Goal: Task Accomplishment & Management: Use online tool/utility

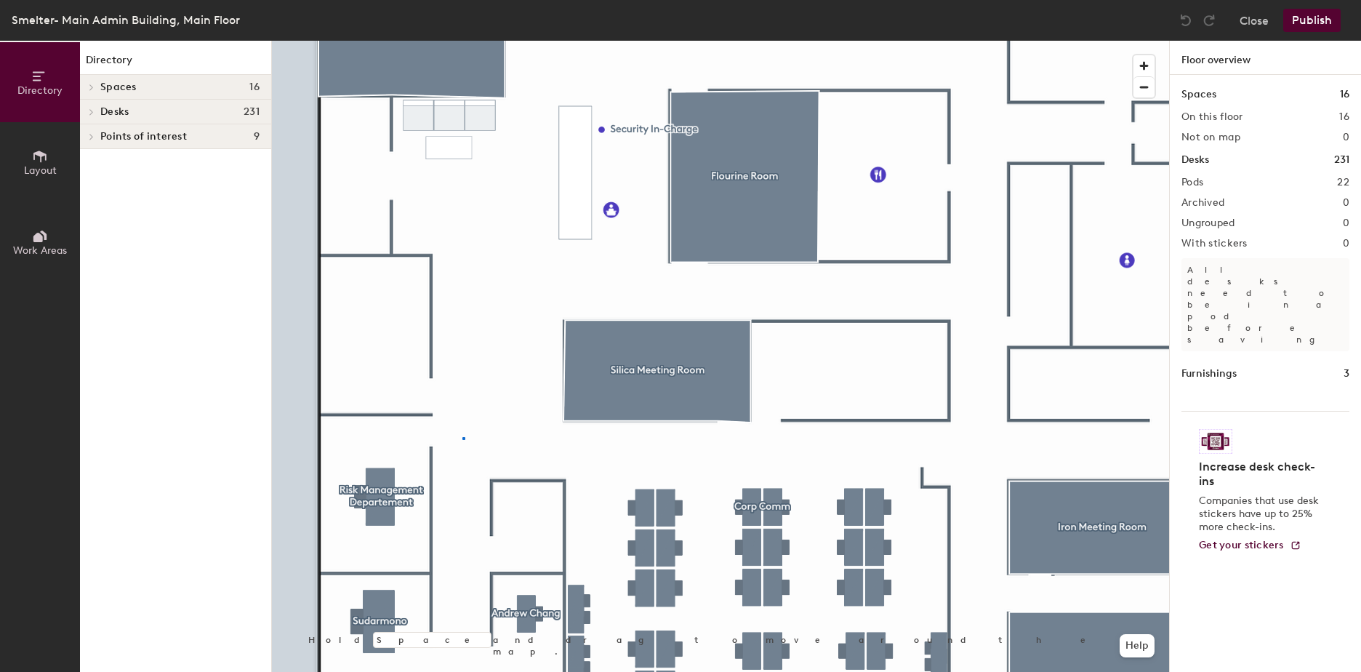
click at [463, 41] on div at bounding box center [720, 41] width 897 height 0
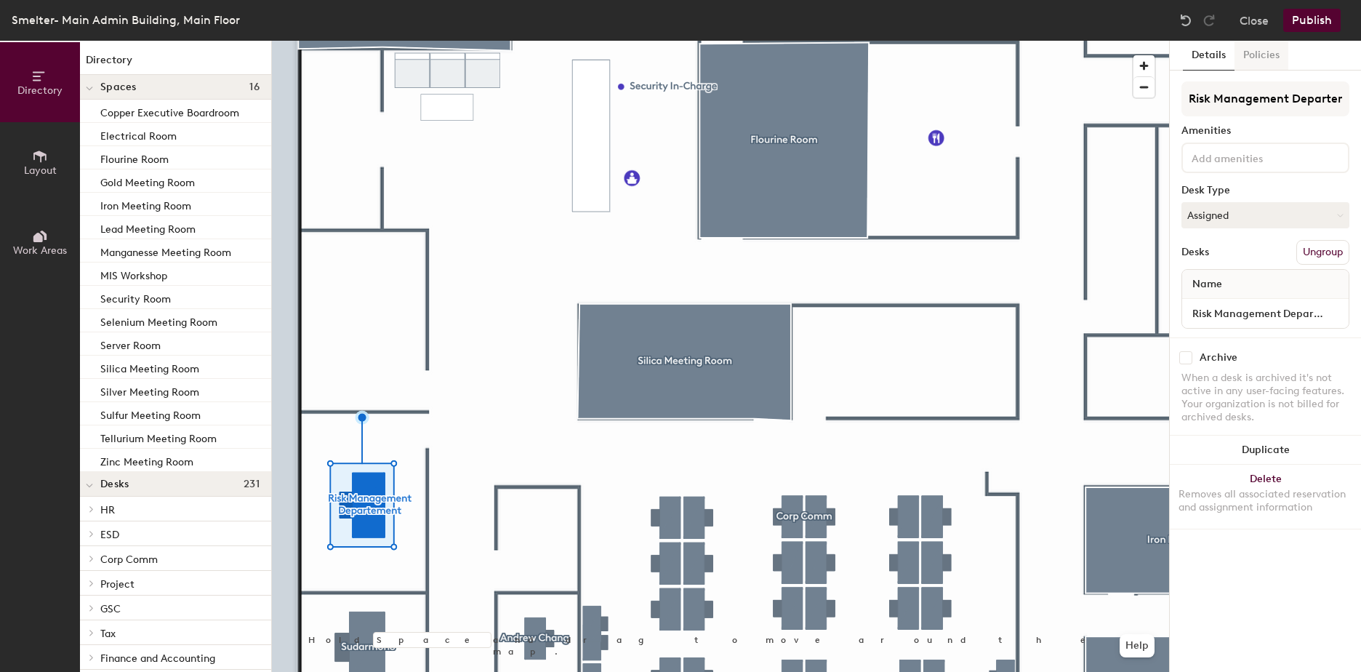
click at [1271, 55] on button "Policies" at bounding box center [1262, 56] width 54 height 30
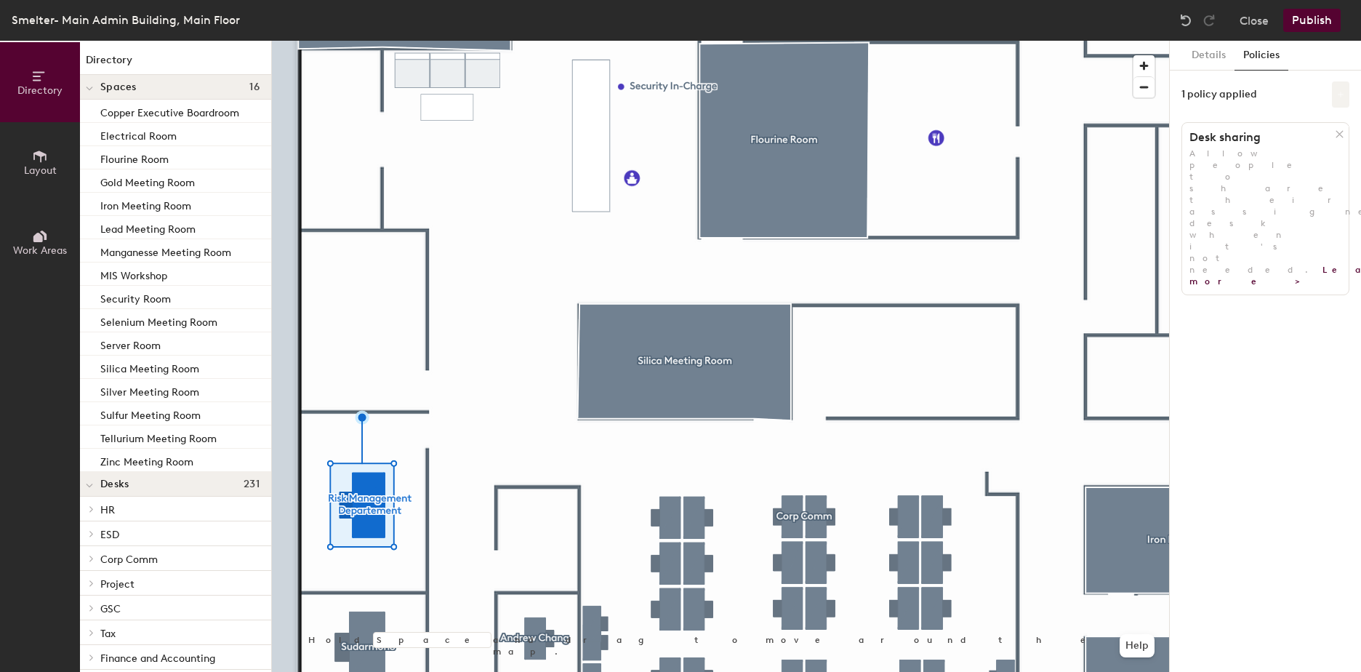
click at [1339, 97] on icon at bounding box center [1340, 94] width 7 height 7
click at [1287, 89] on div "1 policy applied" at bounding box center [1266, 94] width 168 height 26
click at [1220, 60] on button "Details" at bounding box center [1209, 56] width 52 height 30
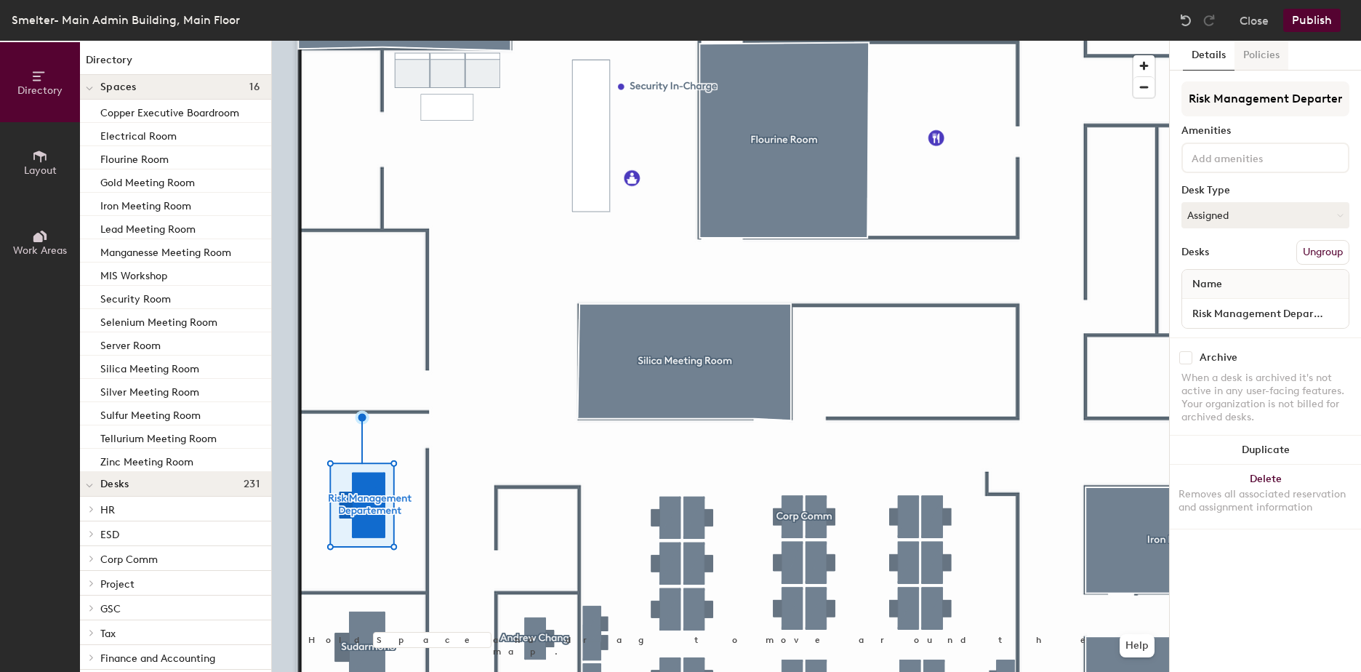
click at [1252, 45] on button "Policies" at bounding box center [1262, 56] width 54 height 30
click at [1257, 46] on button "Policies" at bounding box center [1262, 56] width 54 height 30
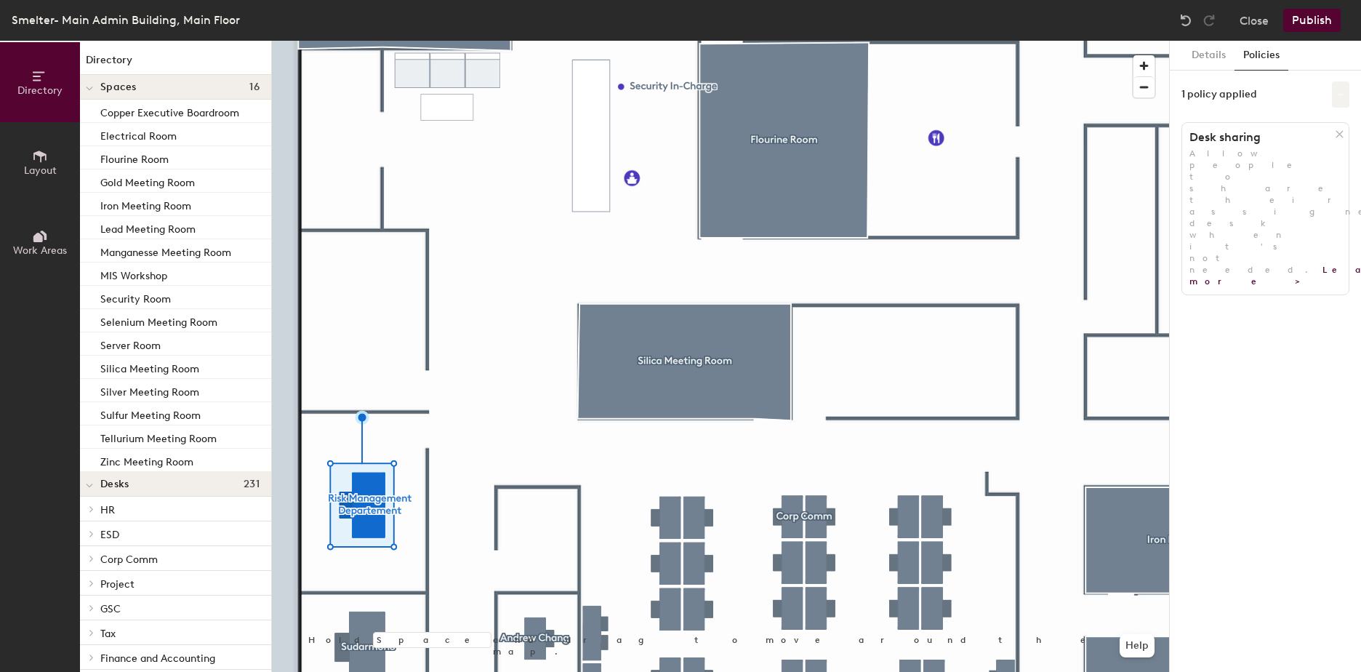
click at [1341, 94] on icon at bounding box center [1341, 95] width 6 height 6
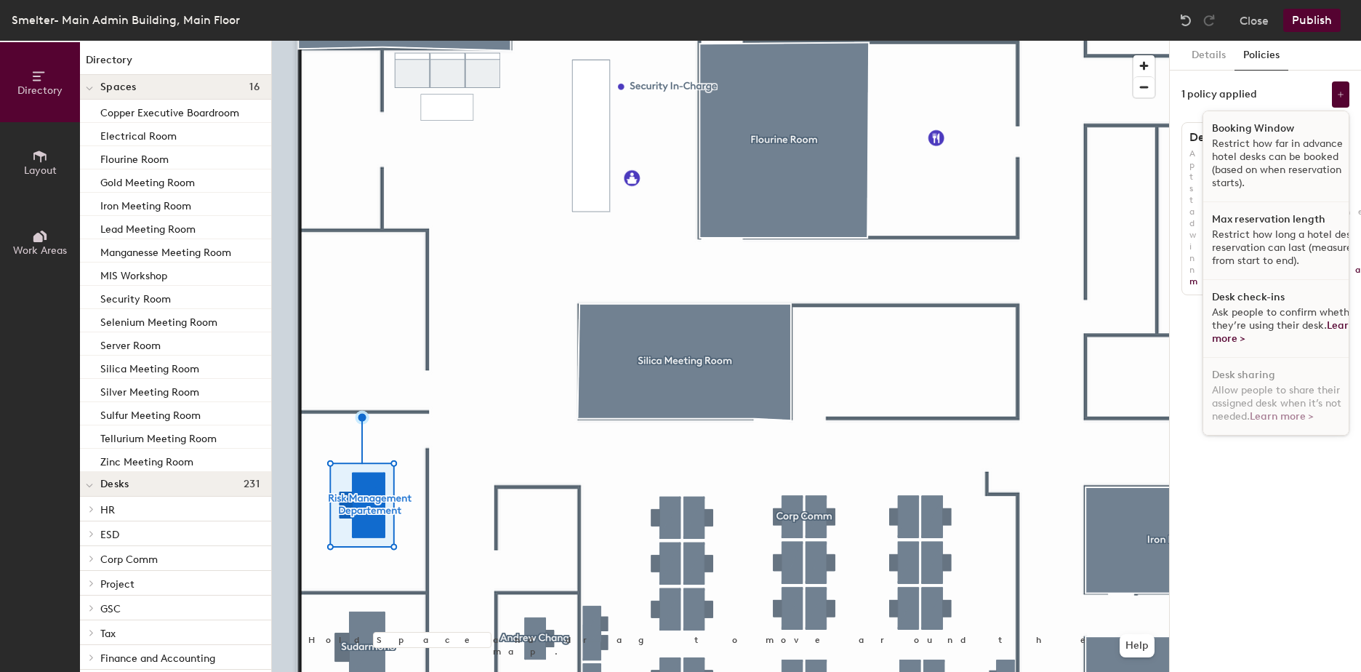
scroll to position [9, 0]
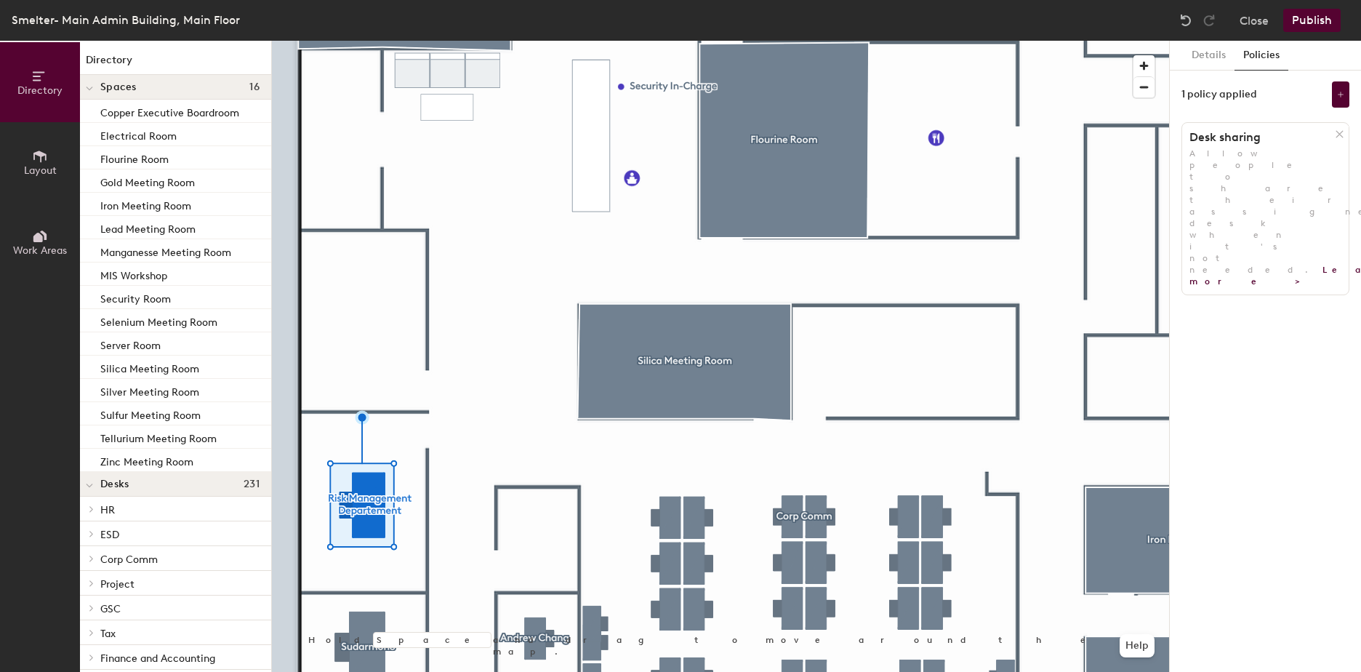
click at [1263, 488] on div "Details Policies 1 policy applied Desk sharing Allow people to share their assi…" at bounding box center [1265, 356] width 191 height 631
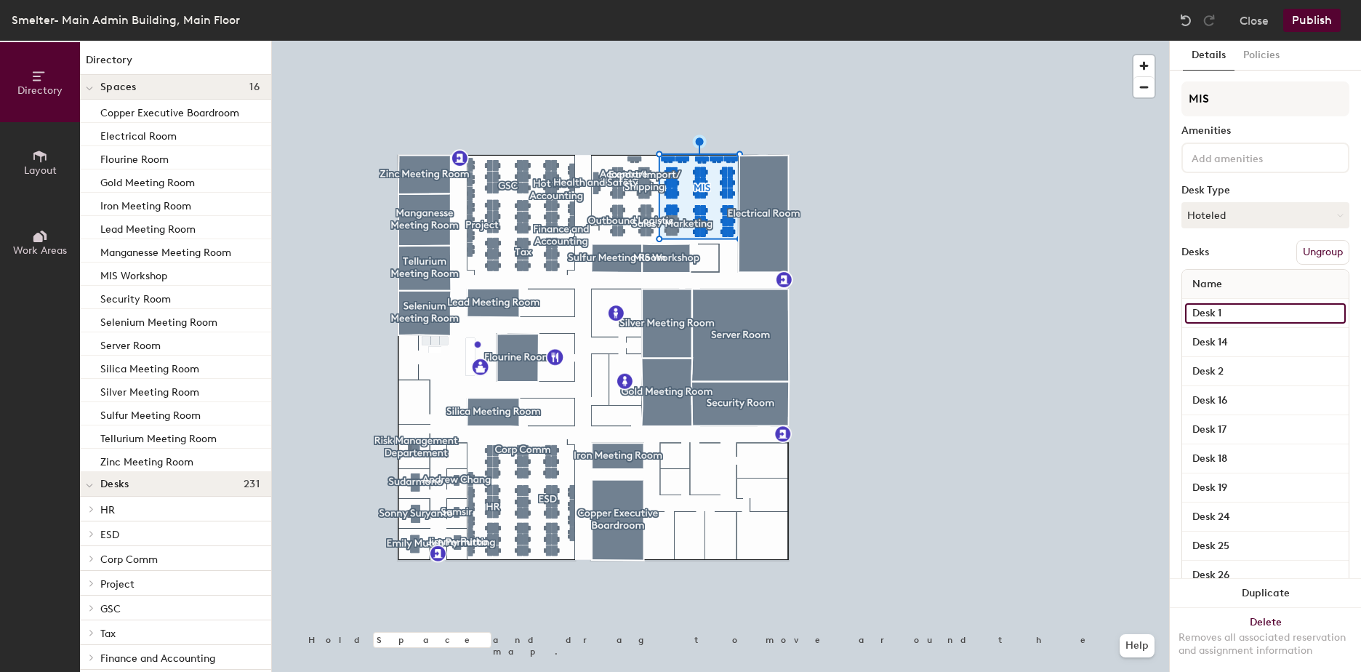
click at [1220, 305] on input "Desk 1" at bounding box center [1265, 313] width 161 height 20
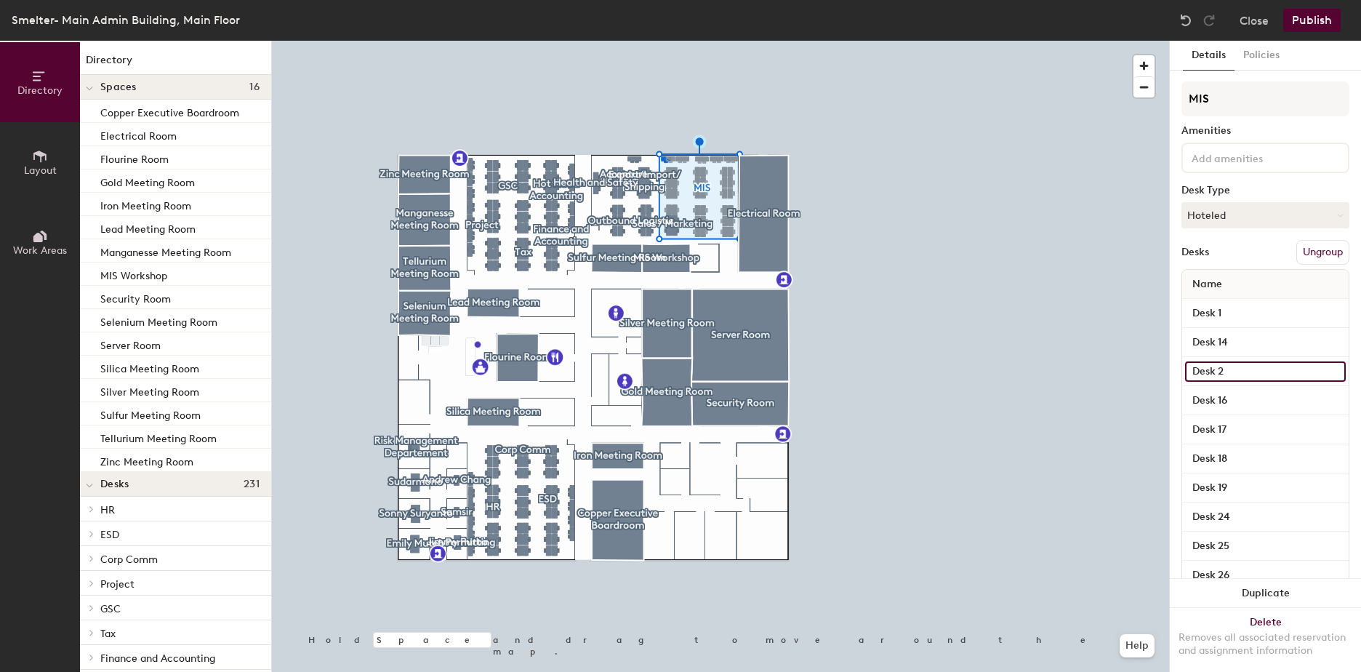
click at [1230, 377] on input "Desk 2" at bounding box center [1265, 371] width 161 height 20
click at [1231, 401] on input "Desk 16" at bounding box center [1265, 401] width 161 height 20
click at [1234, 426] on input "Desk 17" at bounding box center [1265, 430] width 161 height 20
click at [1237, 452] on input "Desk 18" at bounding box center [1265, 459] width 161 height 20
click at [1241, 476] on div "Desk 19" at bounding box center [1266, 487] width 167 height 29
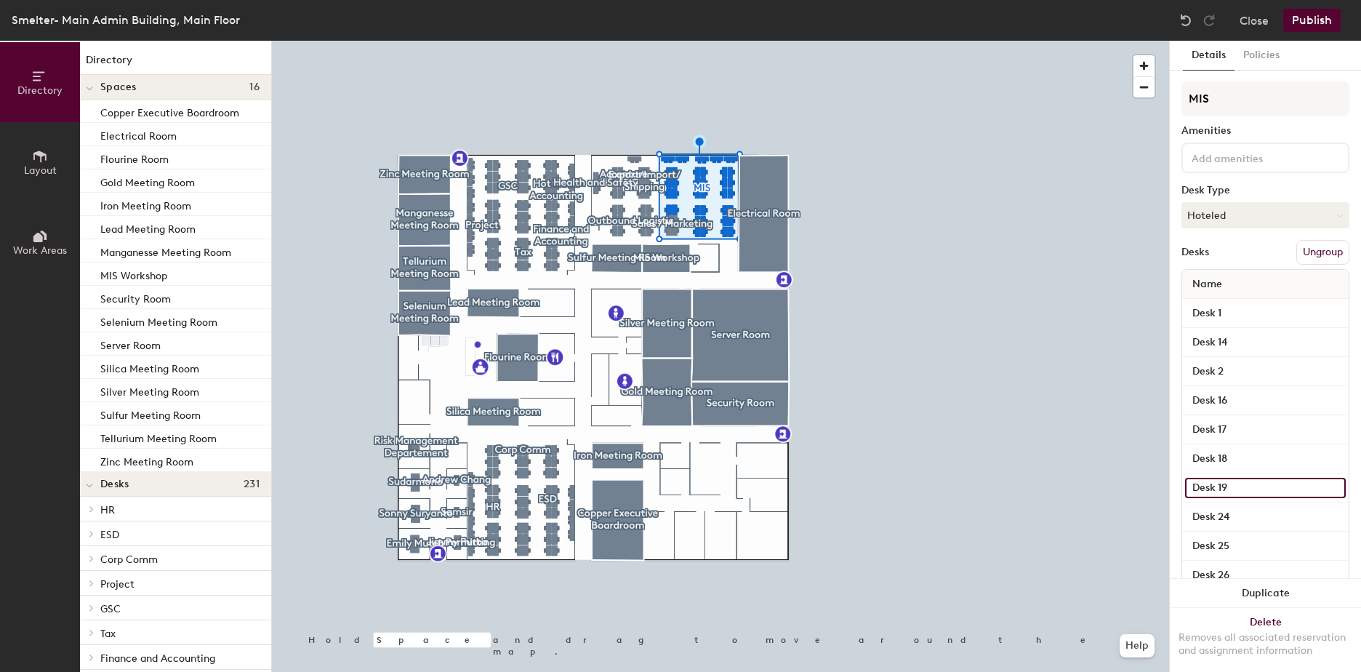
click at [1241, 484] on input "Desk 19" at bounding box center [1265, 488] width 161 height 20
click at [1243, 504] on div "Desk 24" at bounding box center [1266, 517] width 167 height 29
click at [1296, 219] on button "Hoteled" at bounding box center [1266, 214] width 168 height 26
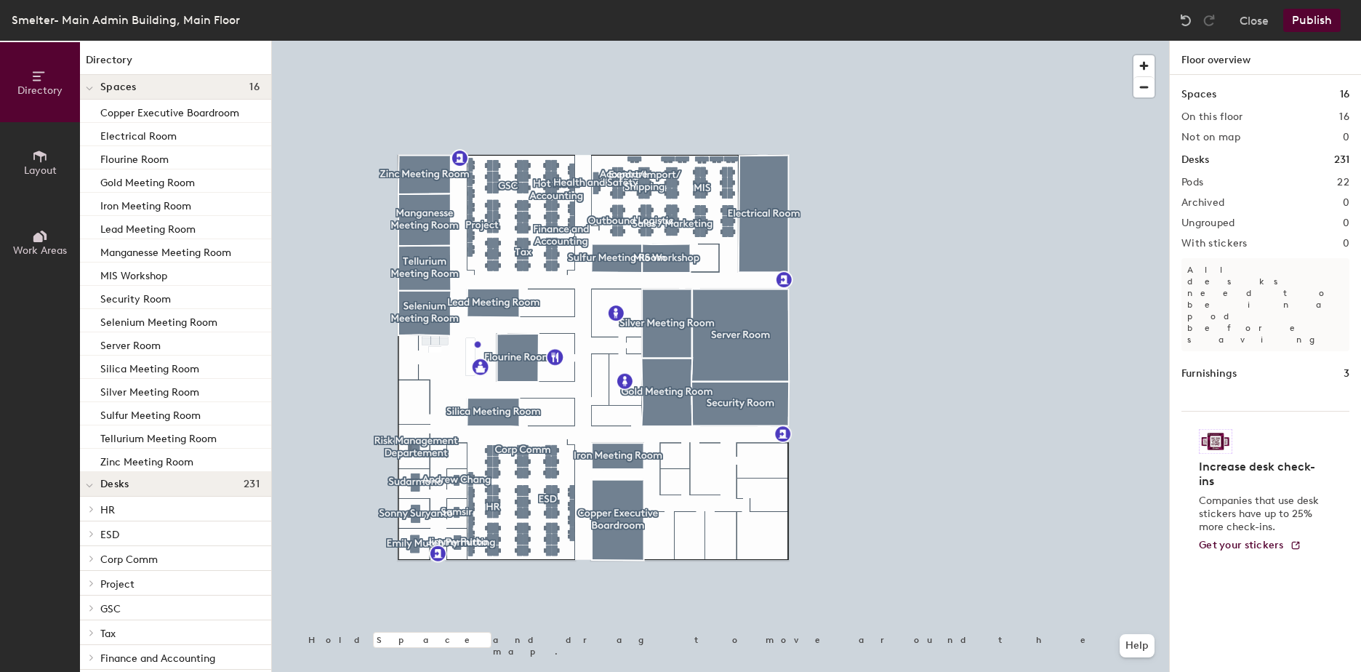
click at [92, 484] on icon at bounding box center [90, 485] width 6 height 3
click at [92, 484] on icon at bounding box center [91, 484] width 3 height 6
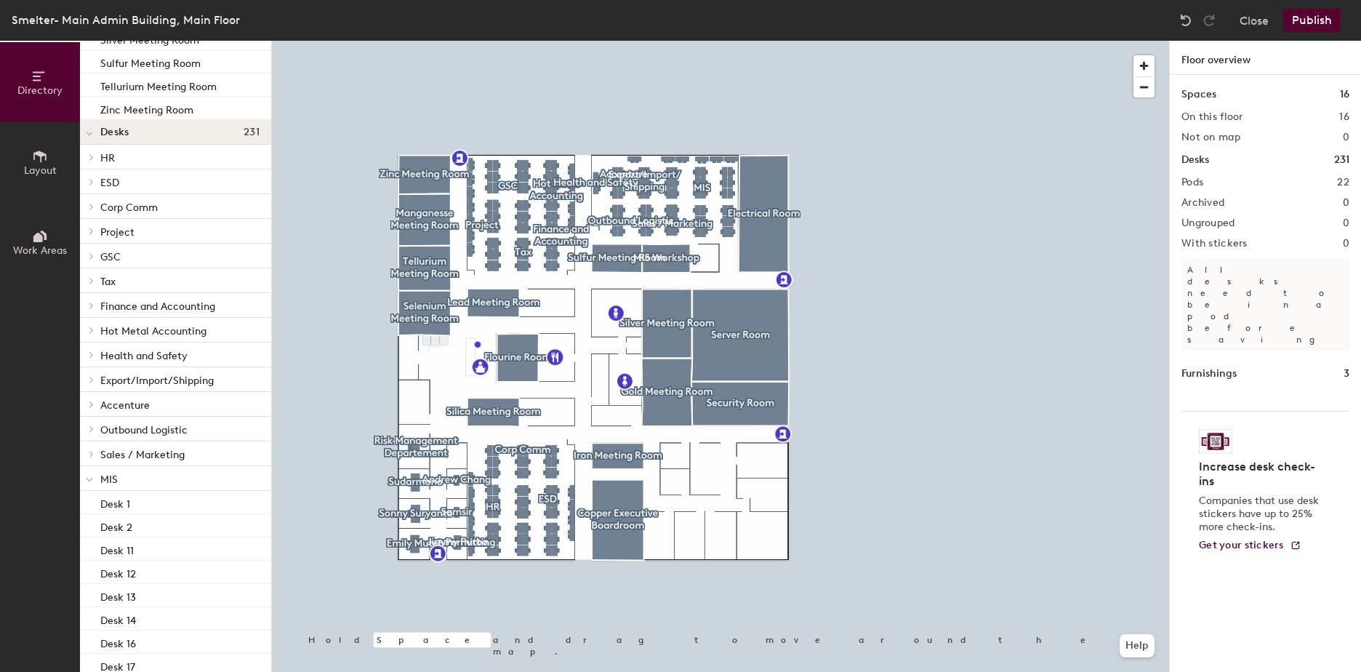
scroll to position [396, 0]
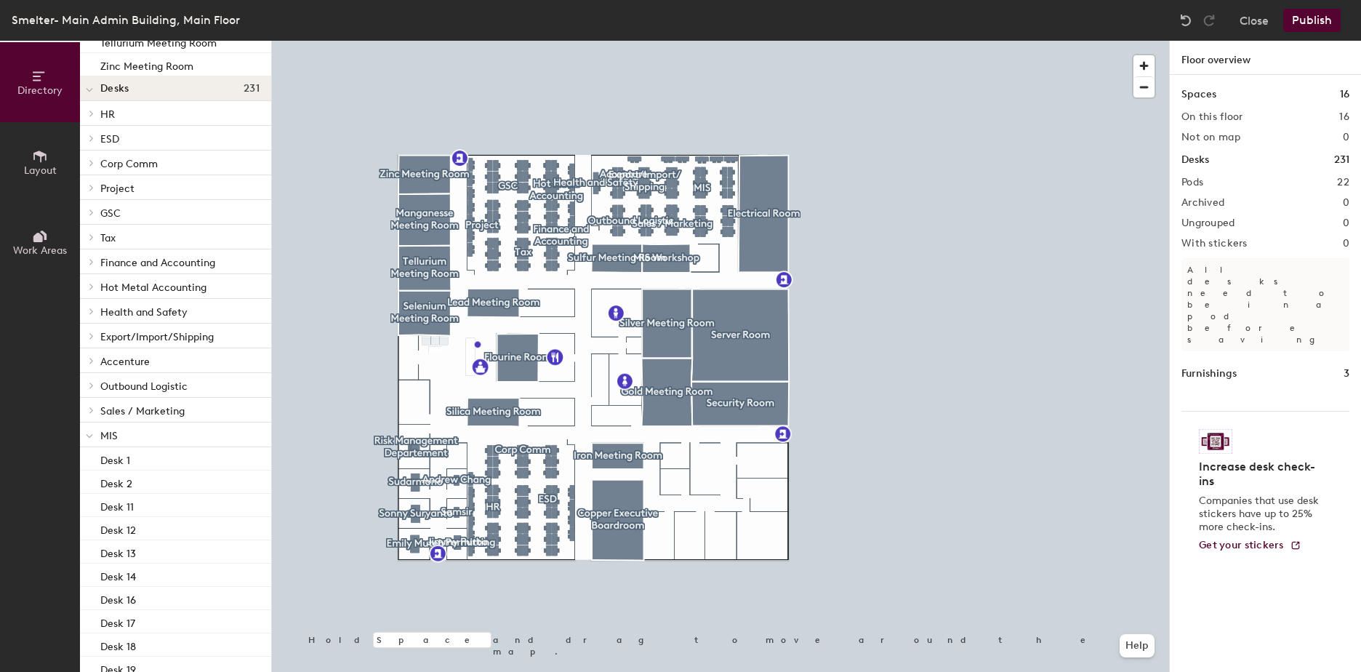
click at [130, 435] on p "MIS" at bounding box center [179, 434] width 159 height 19
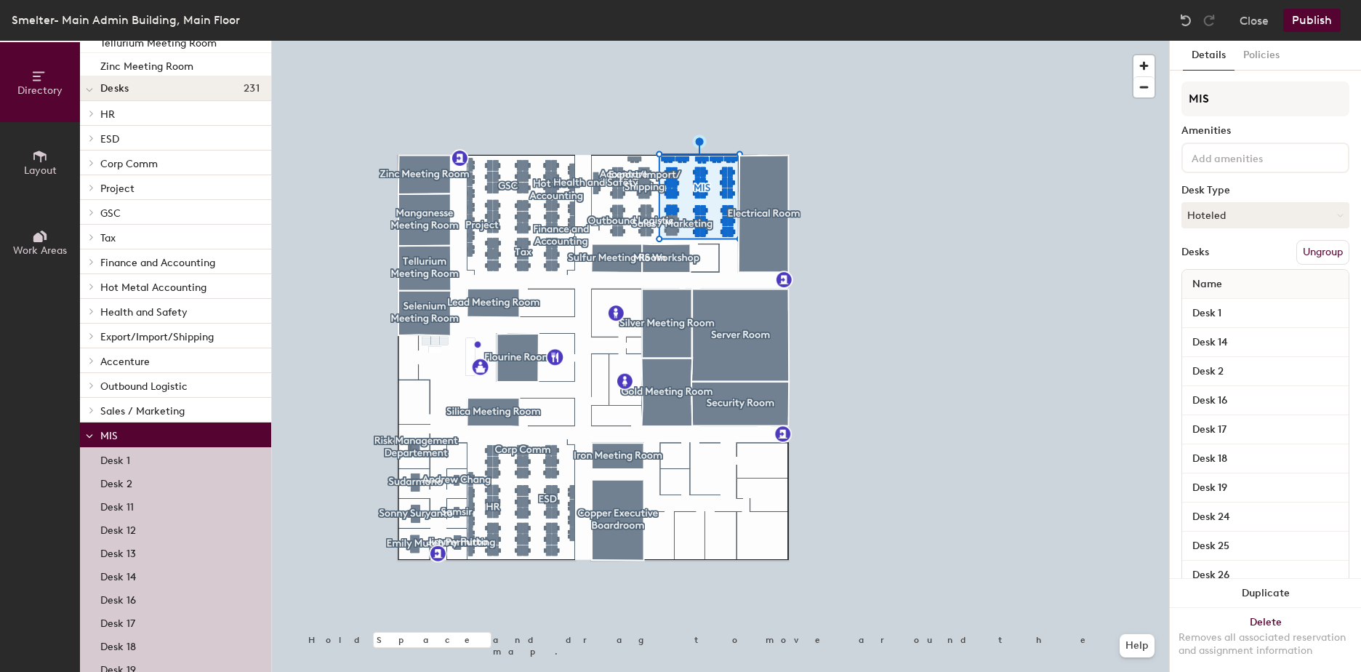
click at [122, 460] on p "Desk 1" at bounding box center [115, 458] width 30 height 17
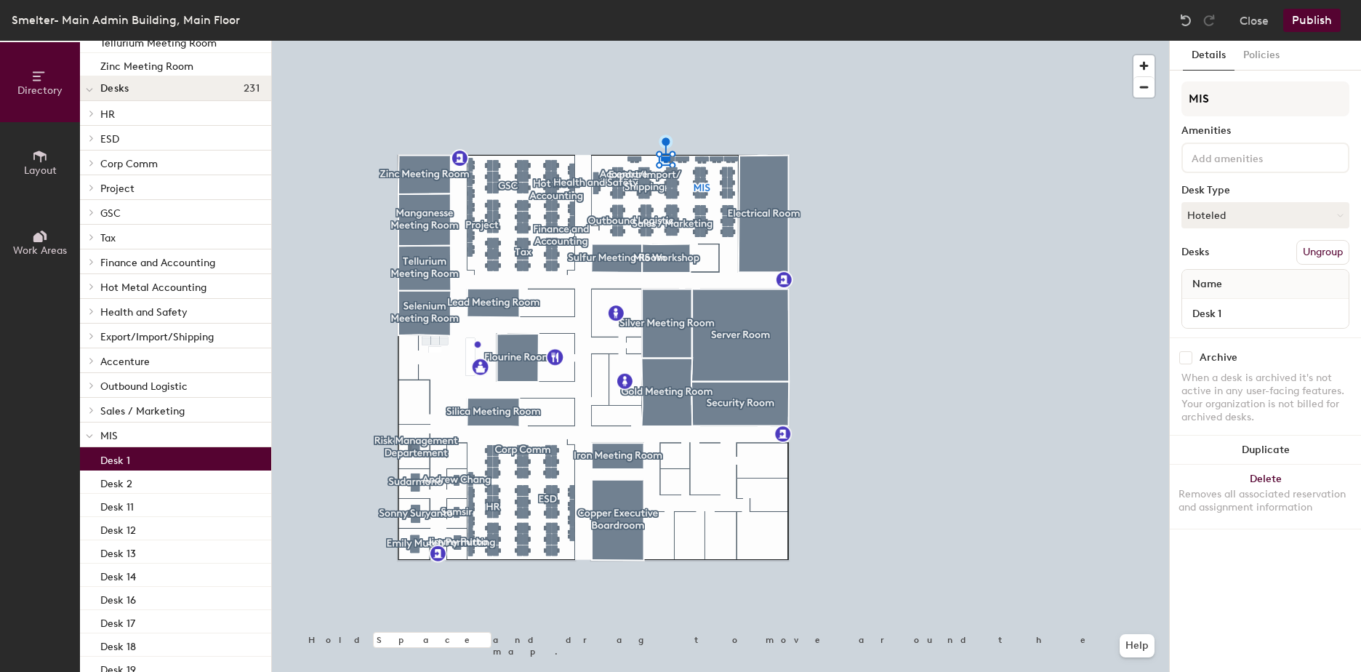
click at [132, 441] on p "MIS" at bounding box center [179, 434] width 159 height 19
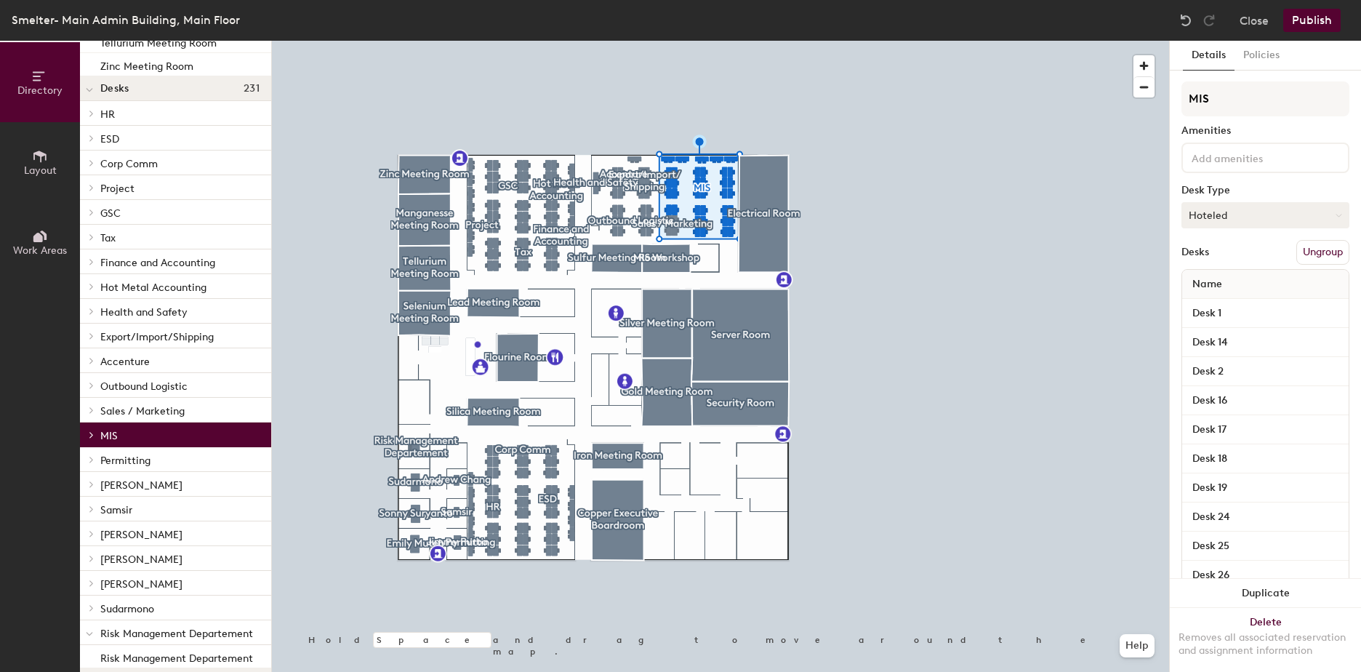
click at [1294, 212] on button "Hoteled" at bounding box center [1266, 215] width 168 height 26
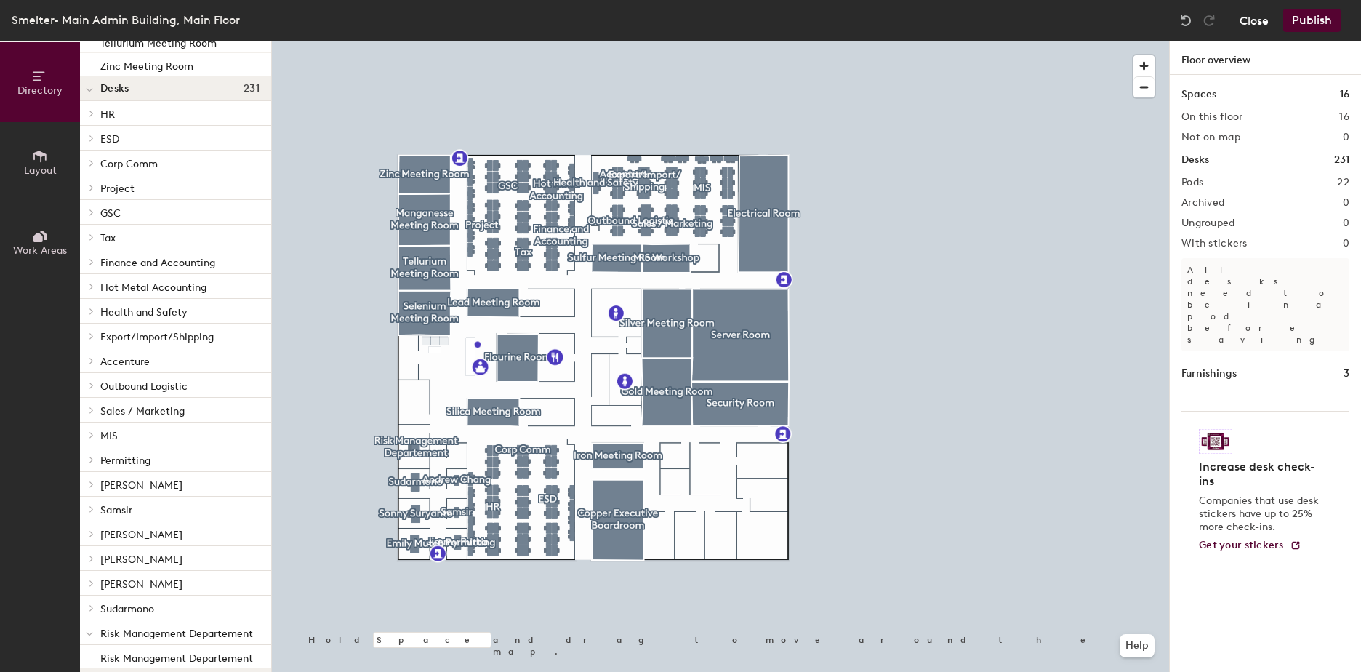
click at [1252, 21] on button "Close" at bounding box center [1254, 20] width 29 height 23
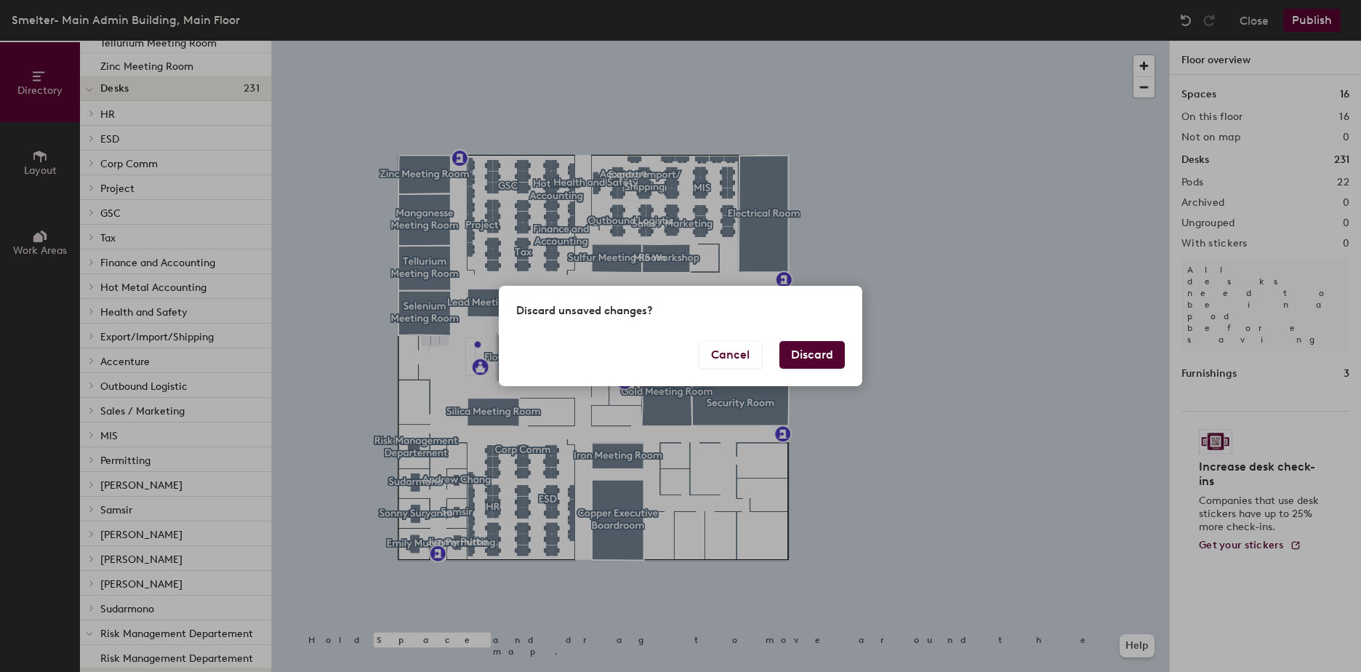
click at [826, 348] on button "Discard" at bounding box center [812, 355] width 65 height 28
